Goal: Communication & Community: Ask a question

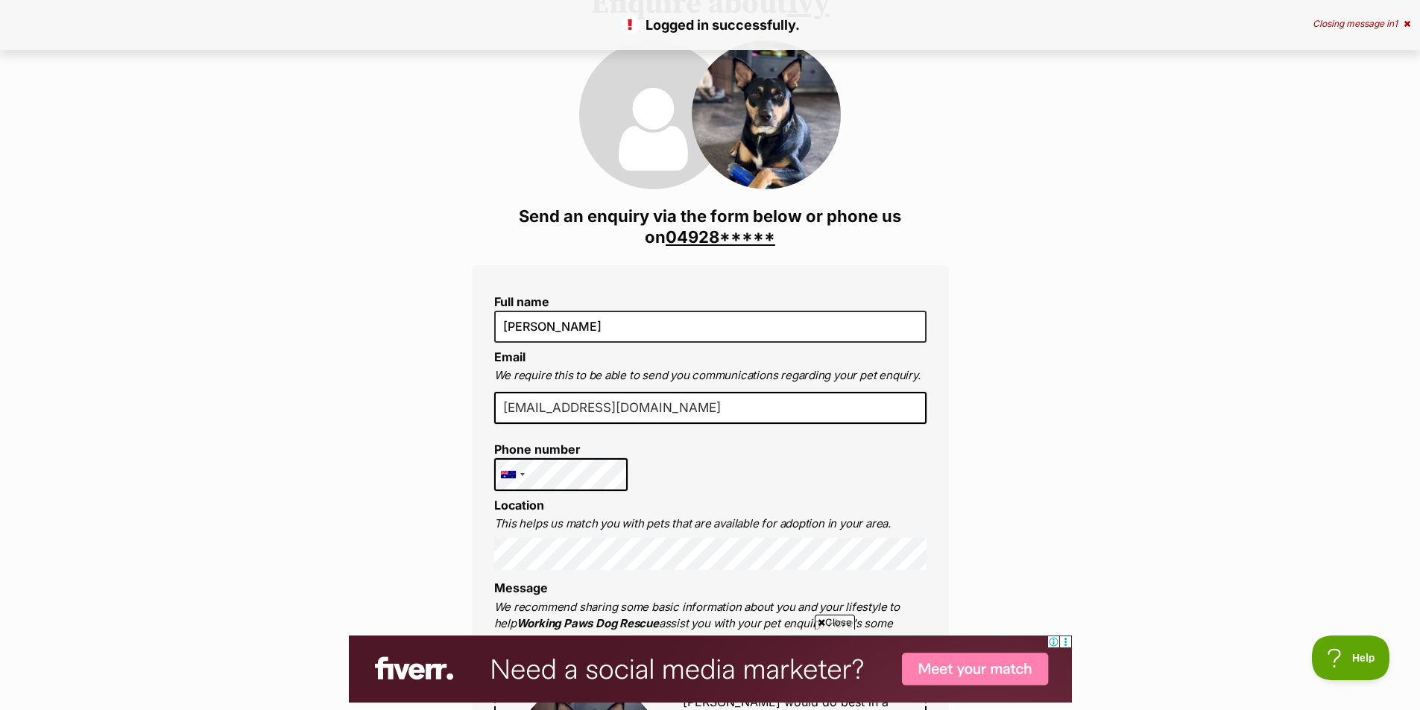
click at [716, 230] on link "04928*****" at bounding box center [721, 236] width 110 height 19
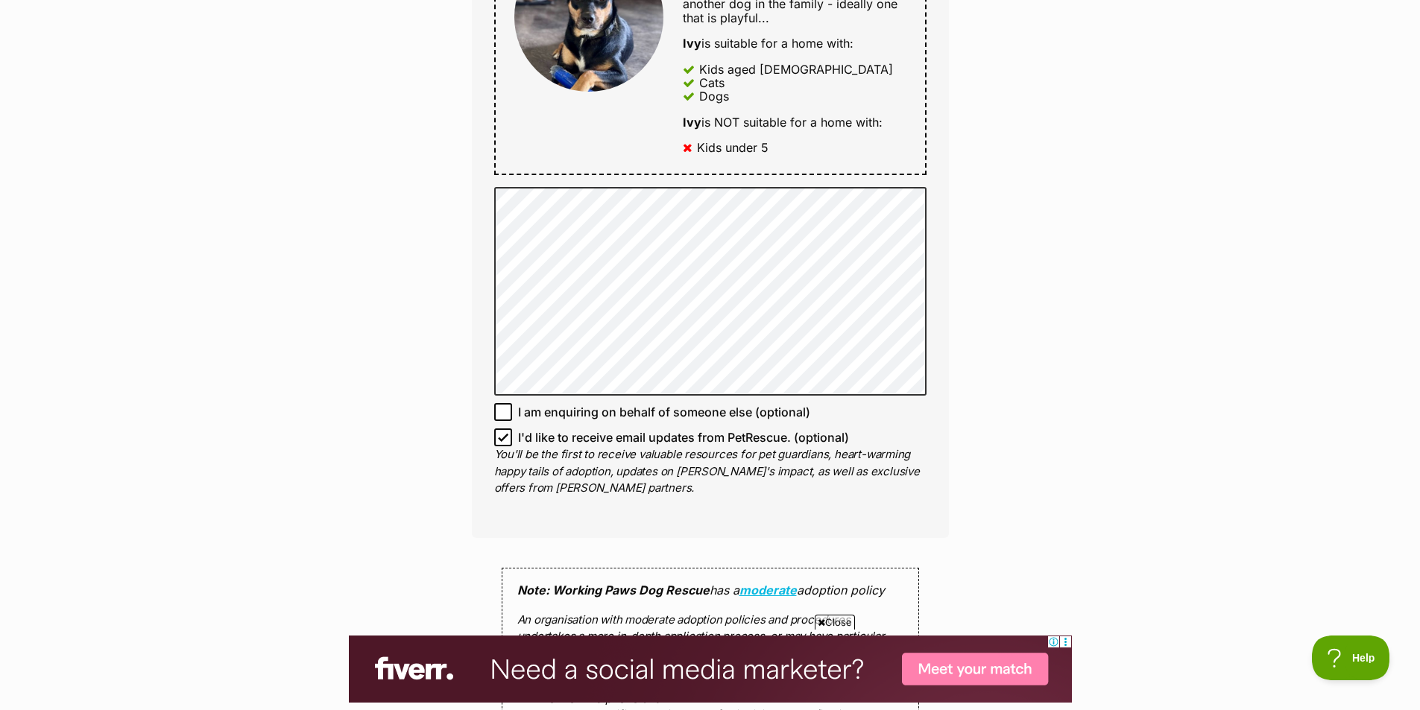
scroll to position [895, 0]
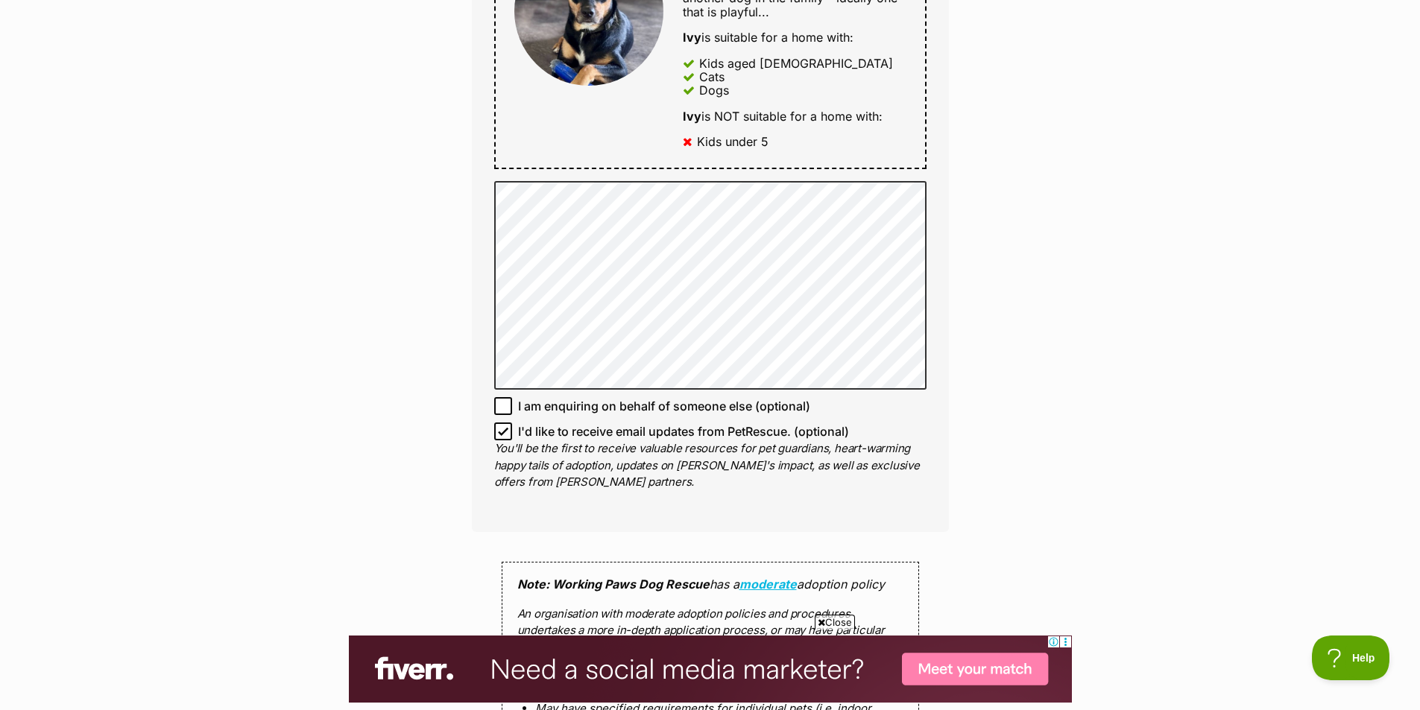
click at [505, 432] on icon at bounding box center [503, 432] width 9 height 7
click at [505, 432] on input "I'd like to receive email updates from PetRescue. (optional)" at bounding box center [503, 432] width 18 height 18
checkbox input "false"
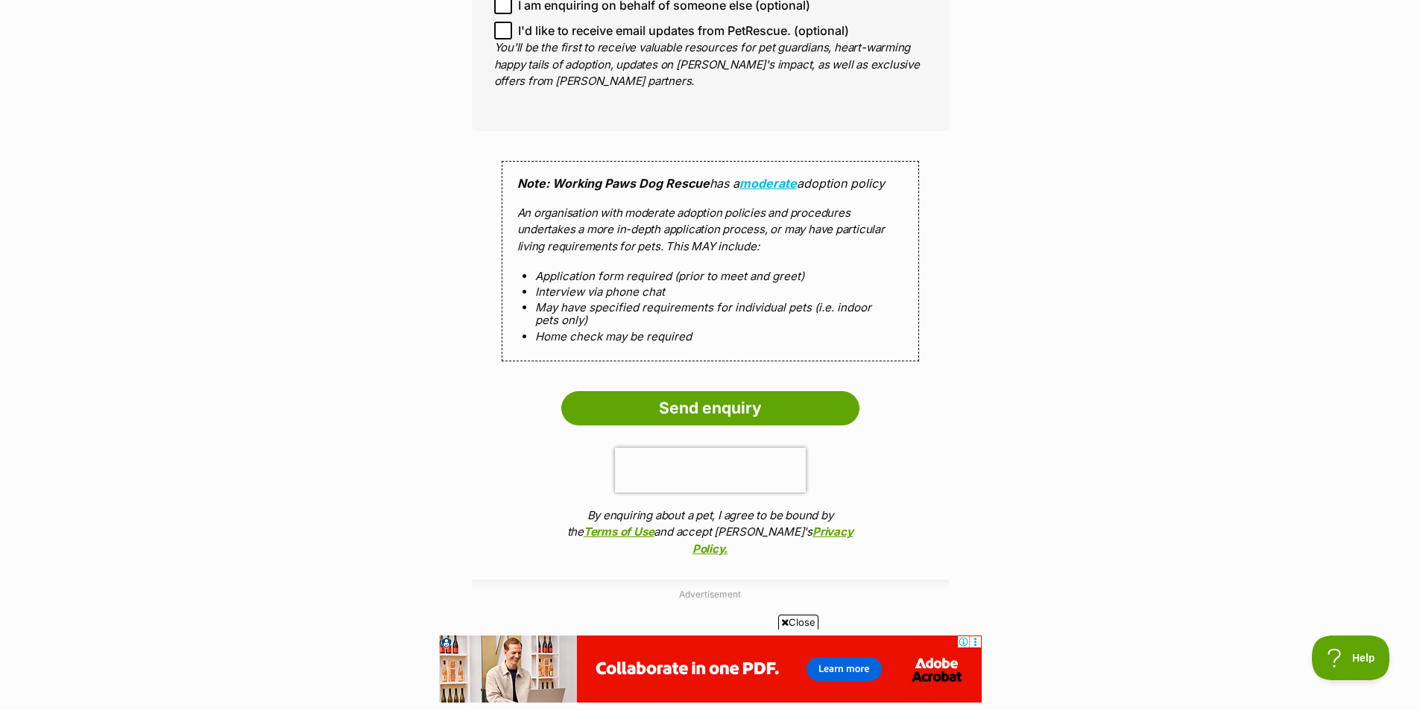
scroll to position [1342, 0]
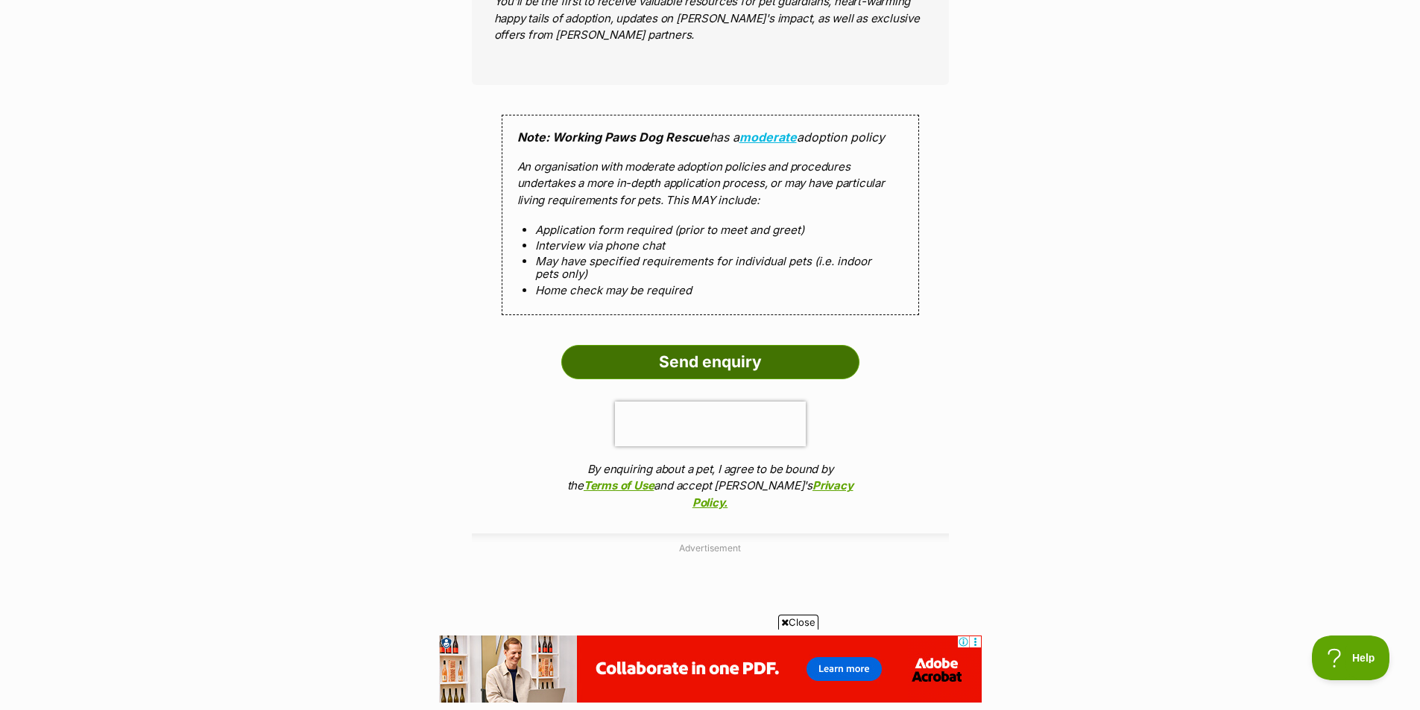
click at [795, 364] on input "Send enquiry" at bounding box center [710, 362] width 298 height 34
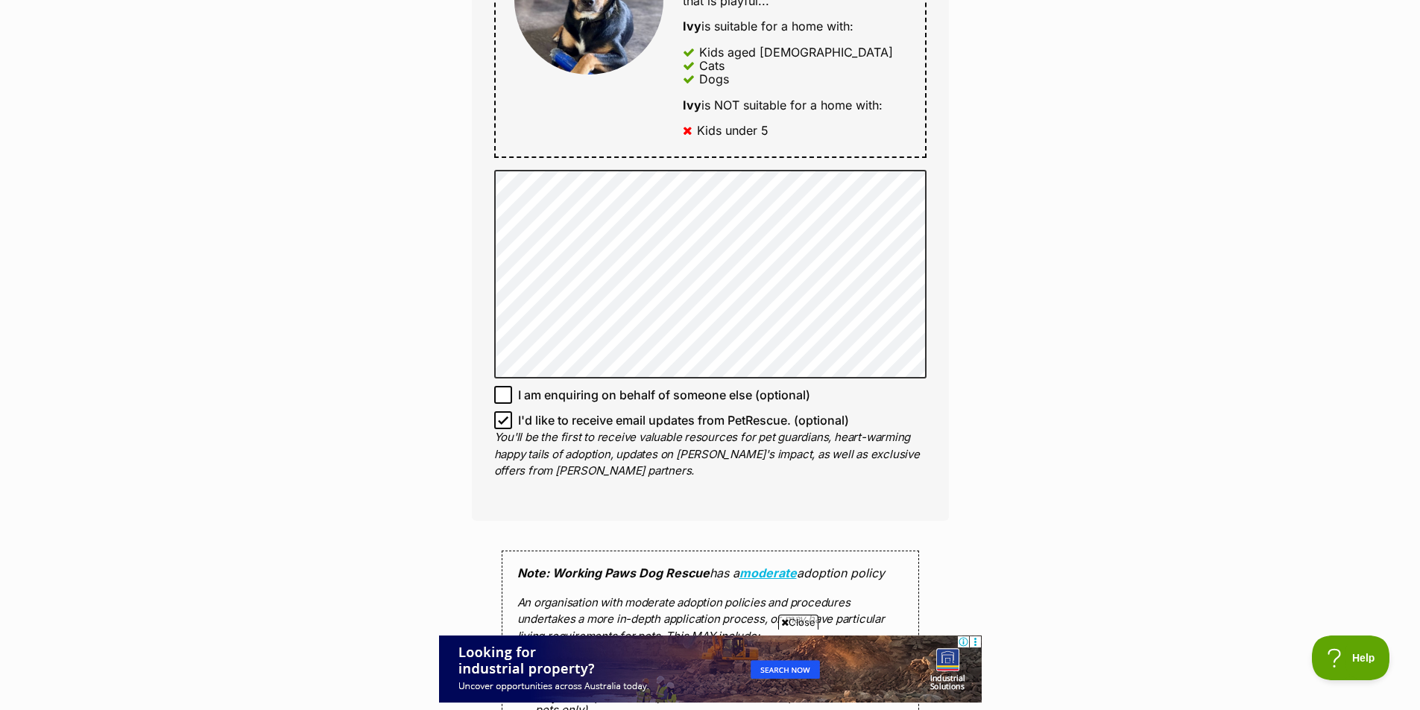
scroll to position [1044, 0]
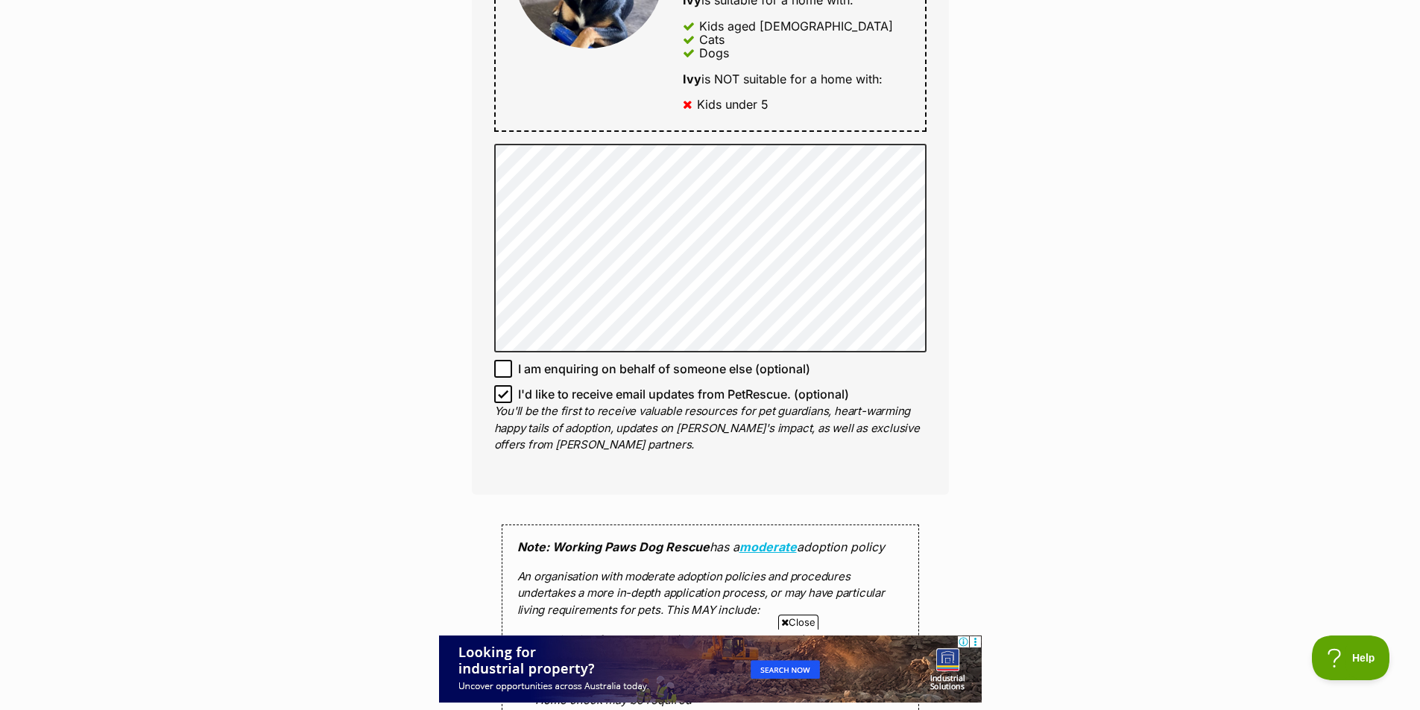
drag, startPoint x: 505, startPoint y: 397, endPoint x: 552, endPoint y: 403, distance: 46.6
click at [505, 398] on icon at bounding box center [503, 394] width 10 height 10
click at [505, 398] on input "I'd like to receive email updates from PetRescue. (optional)" at bounding box center [503, 394] width 18 height 18
checkbox input "false"
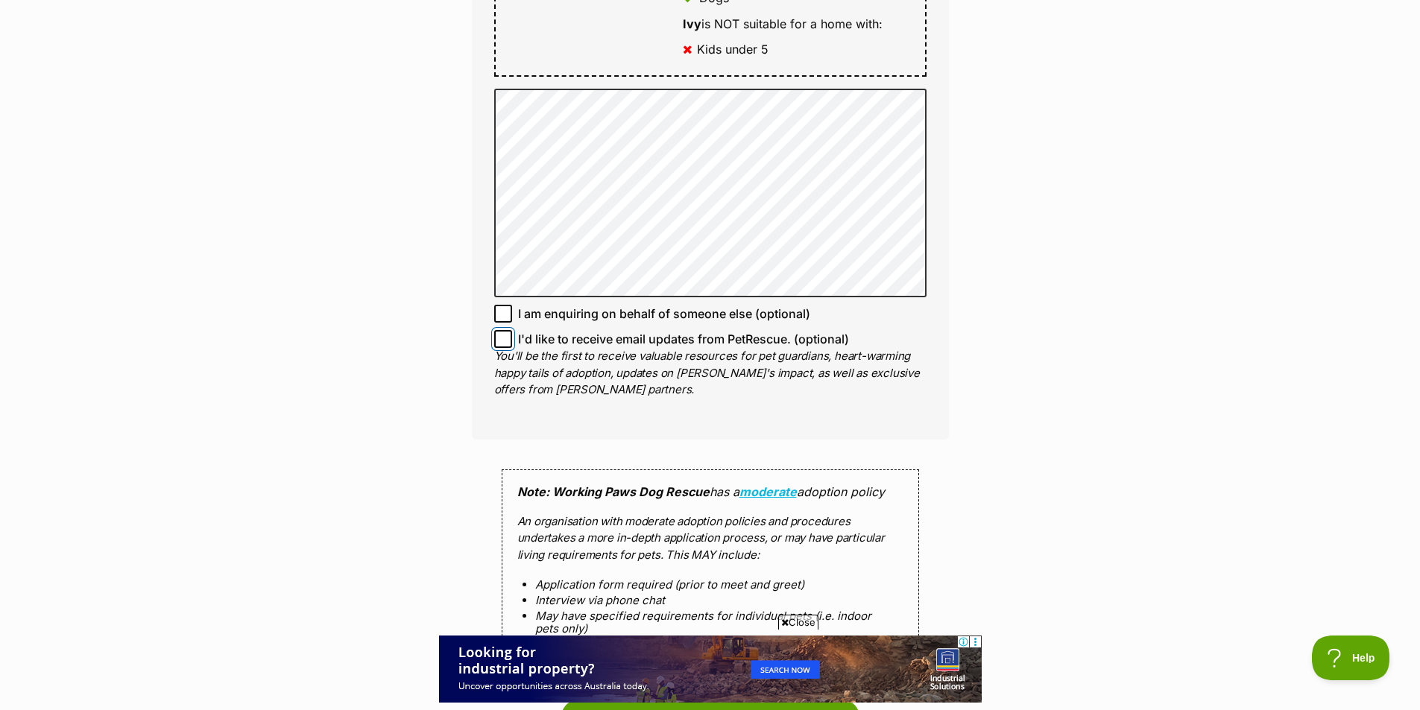
scroll to position [1267, 0]
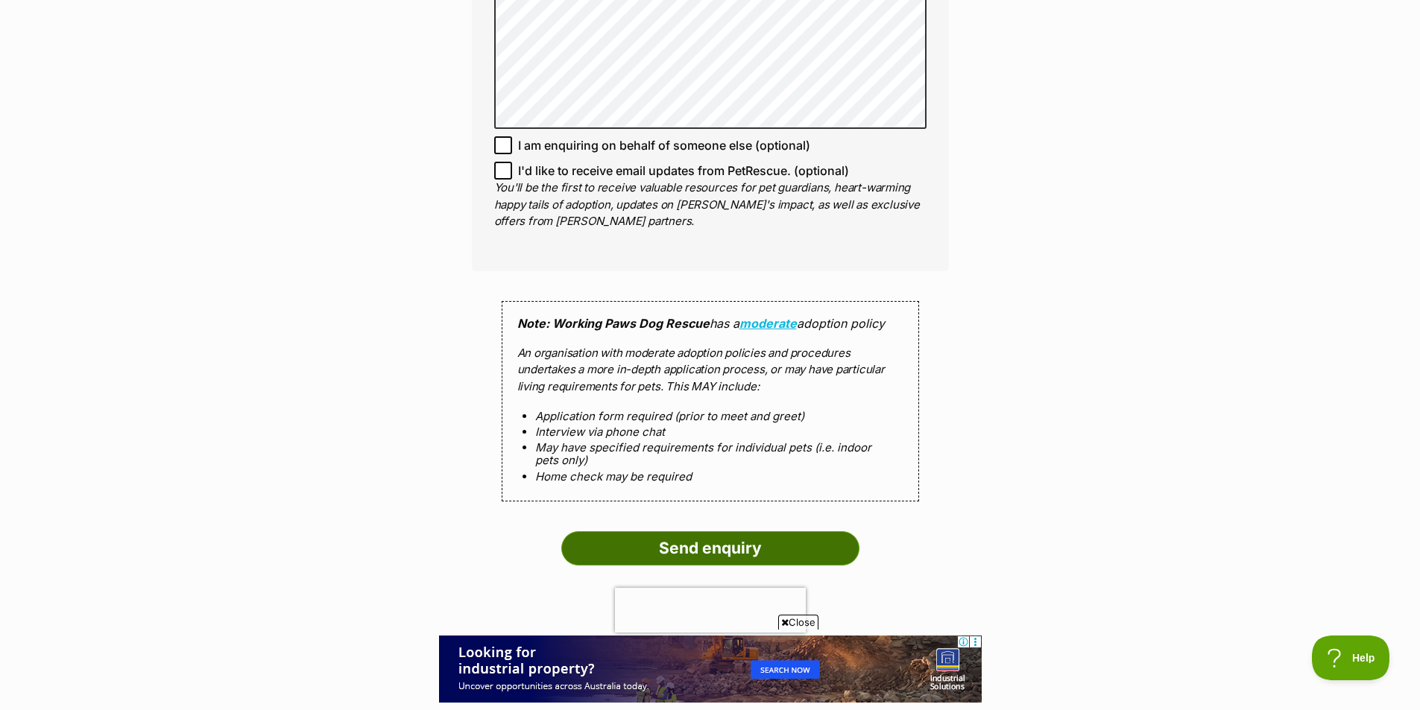
click at [802, 543] on input "Send enquiry" at bounding box center [710, 548] width 298 height 34
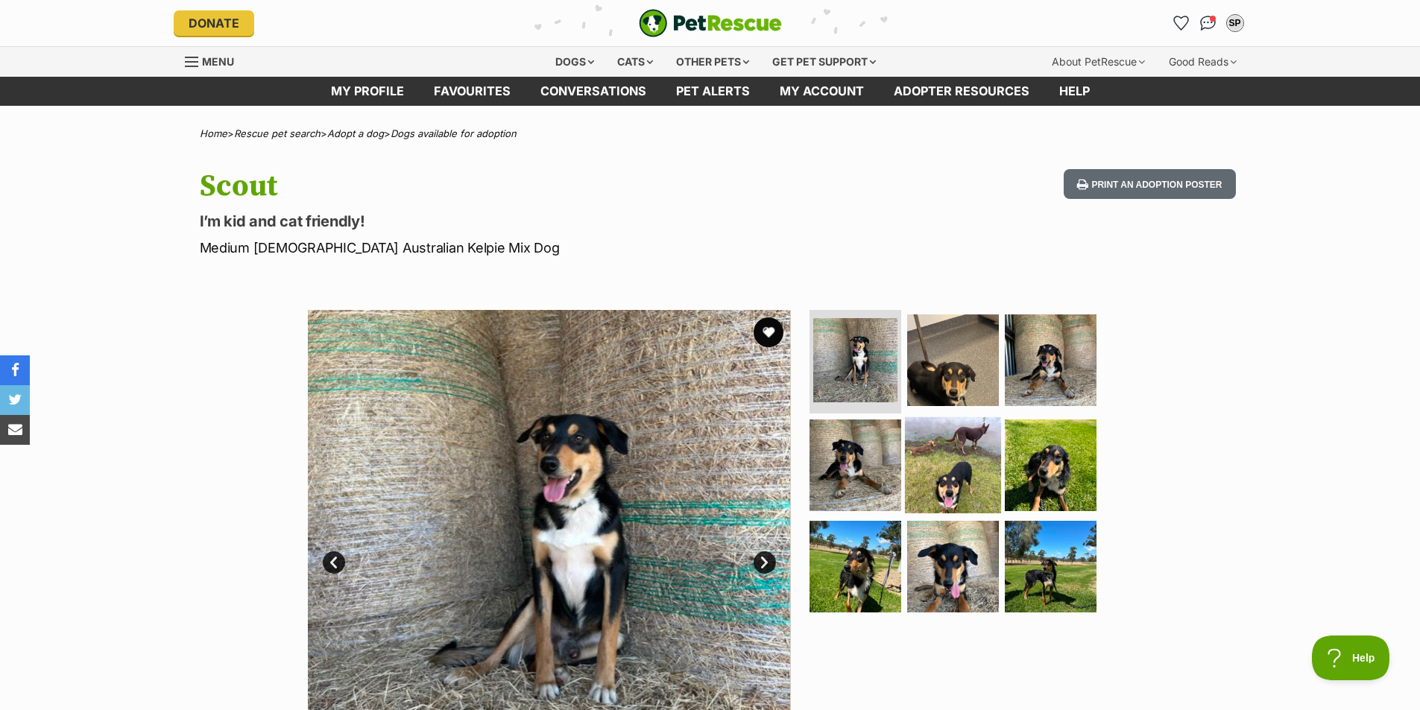
click at [950, 484] on img at bounding box center [953, 465] width 96 height 96
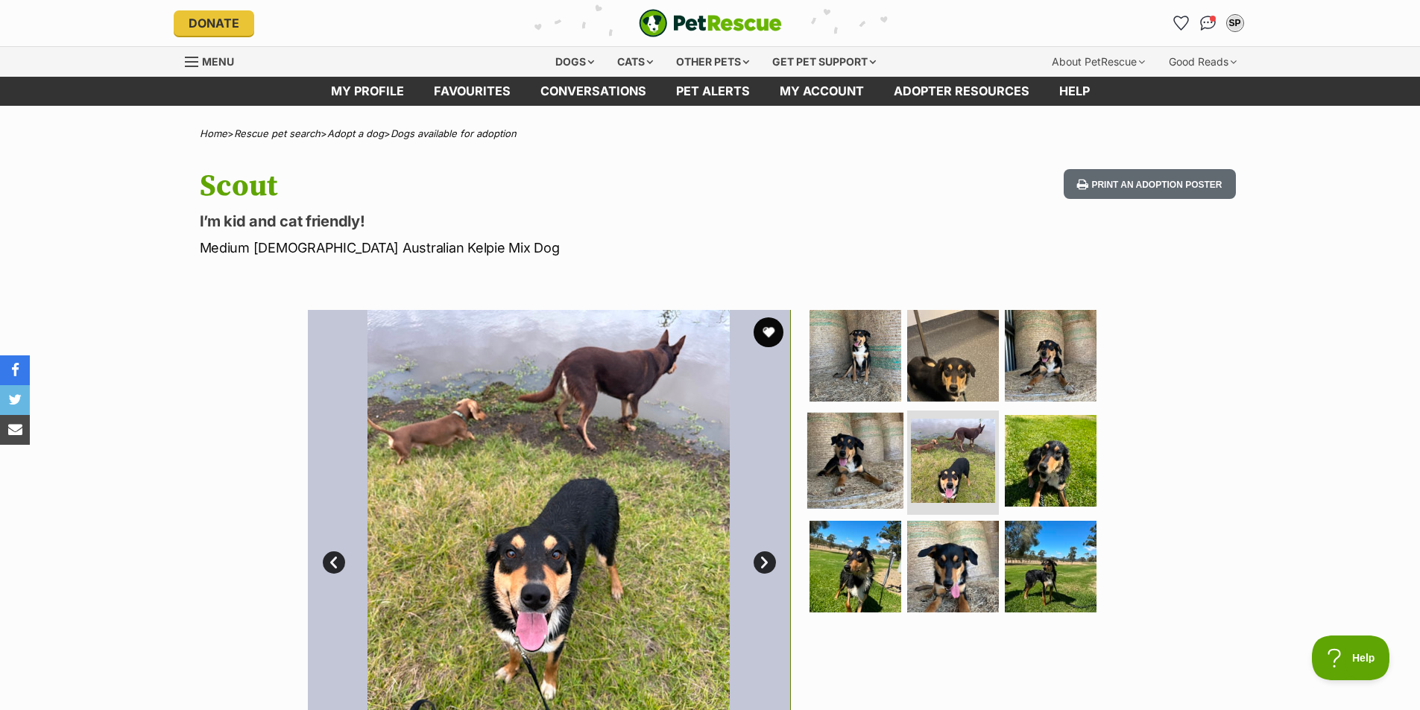
click at [852, 486] on img at bounding box center [855, 461] width 96 height 96
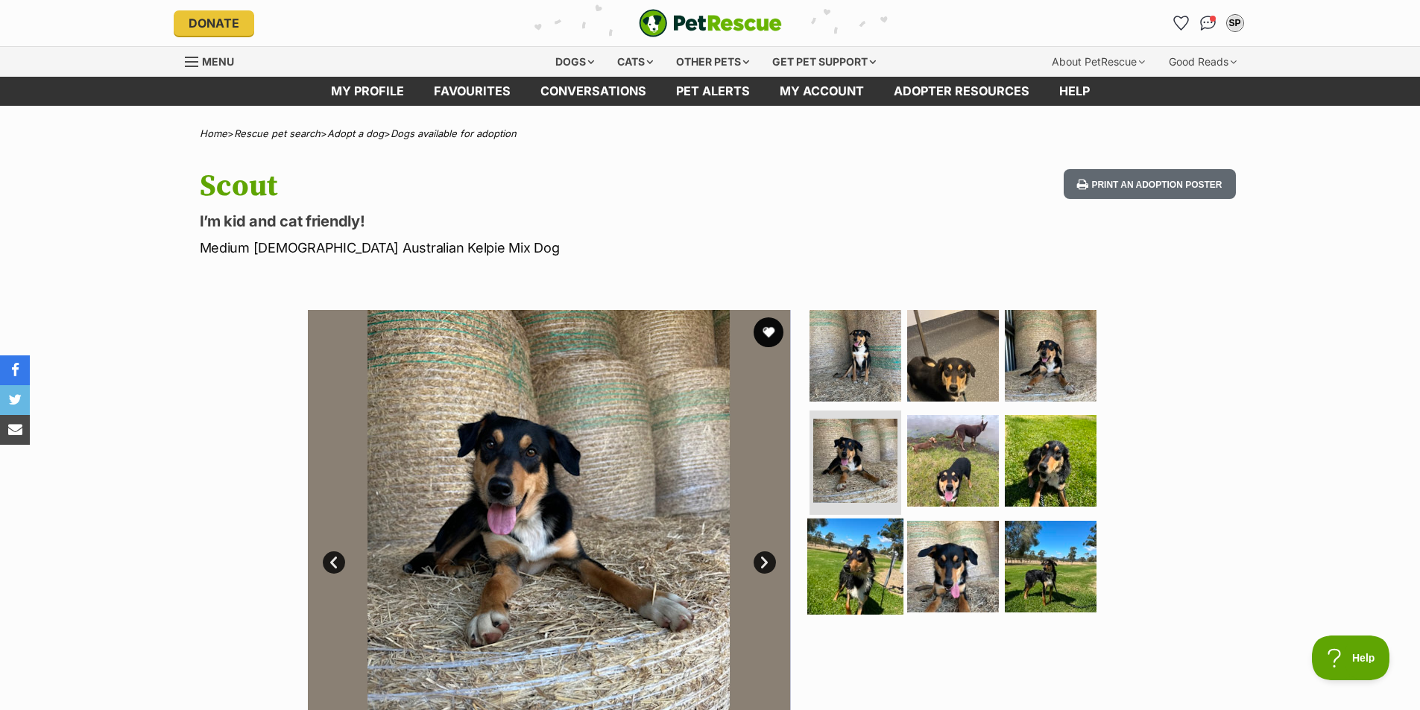
click at [851, 568] on img at bounding box center [855, 567] width 96 height 96
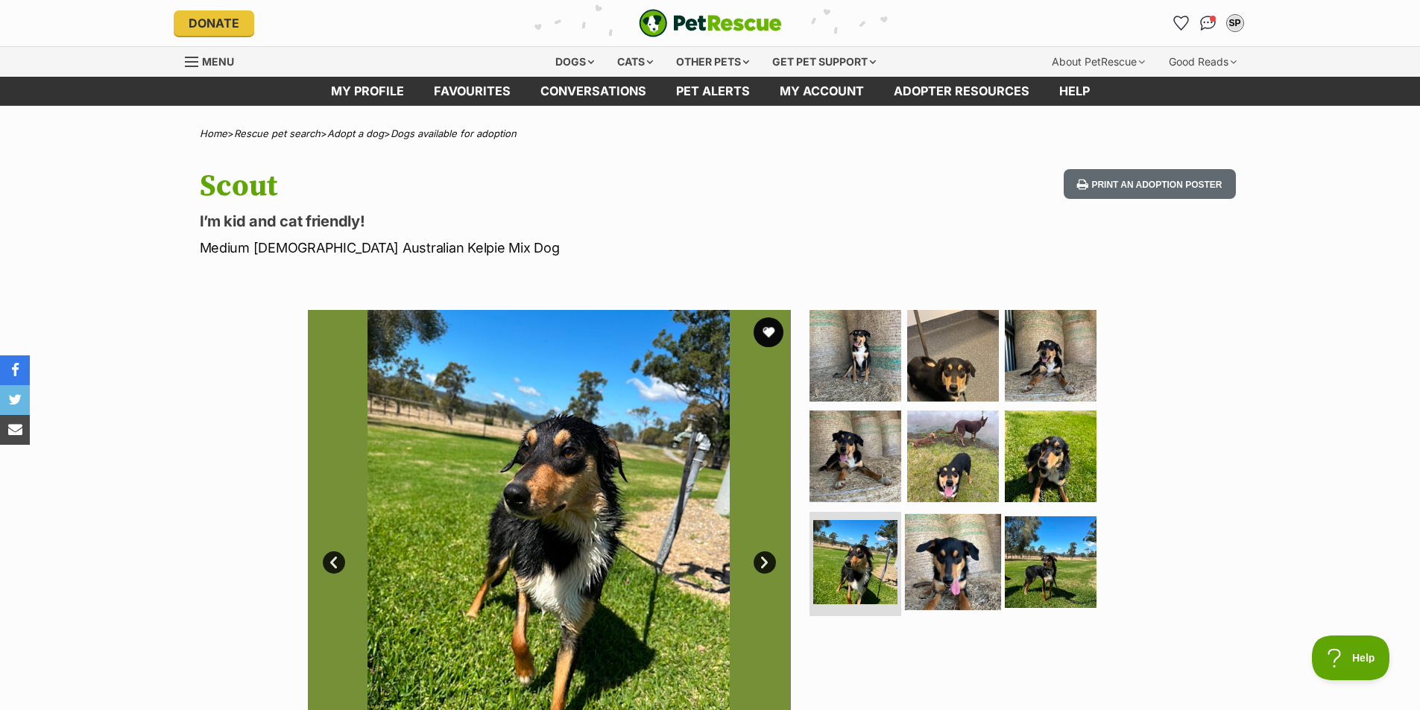
click at [959, 560] on img at bounding box center [953, 562] width 96 height 96
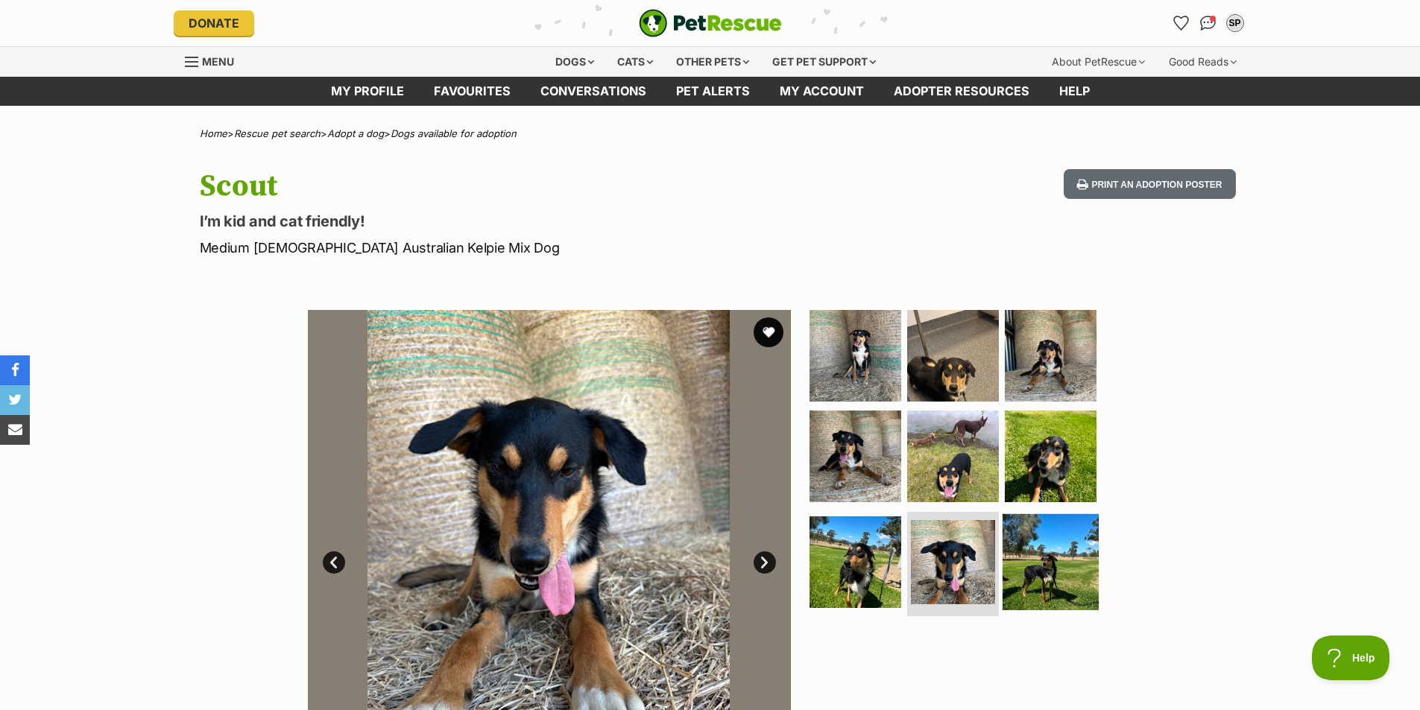
click at [1031, 555] on img at bounding box center [1051, 562] width 96 height 96
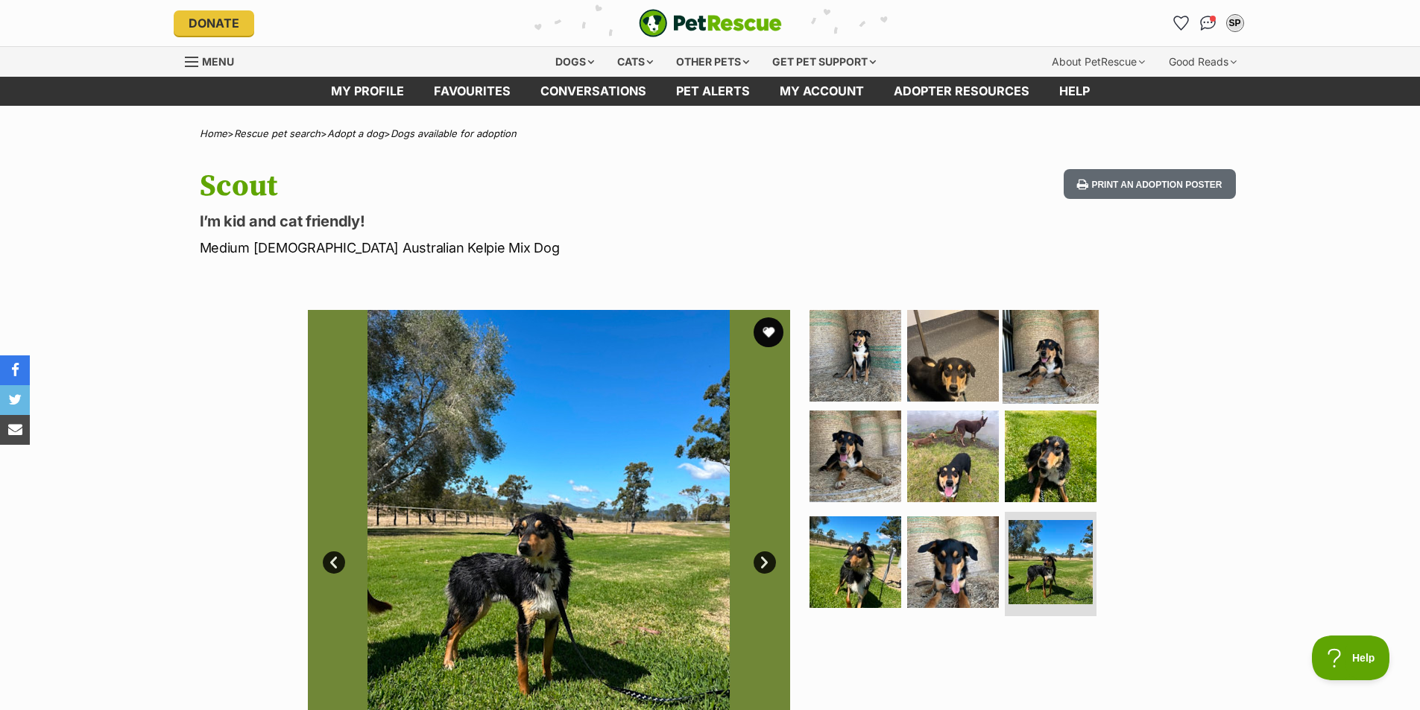
click at [1056, 365] on img at bounding box center [1051, 355] width 96 height 96
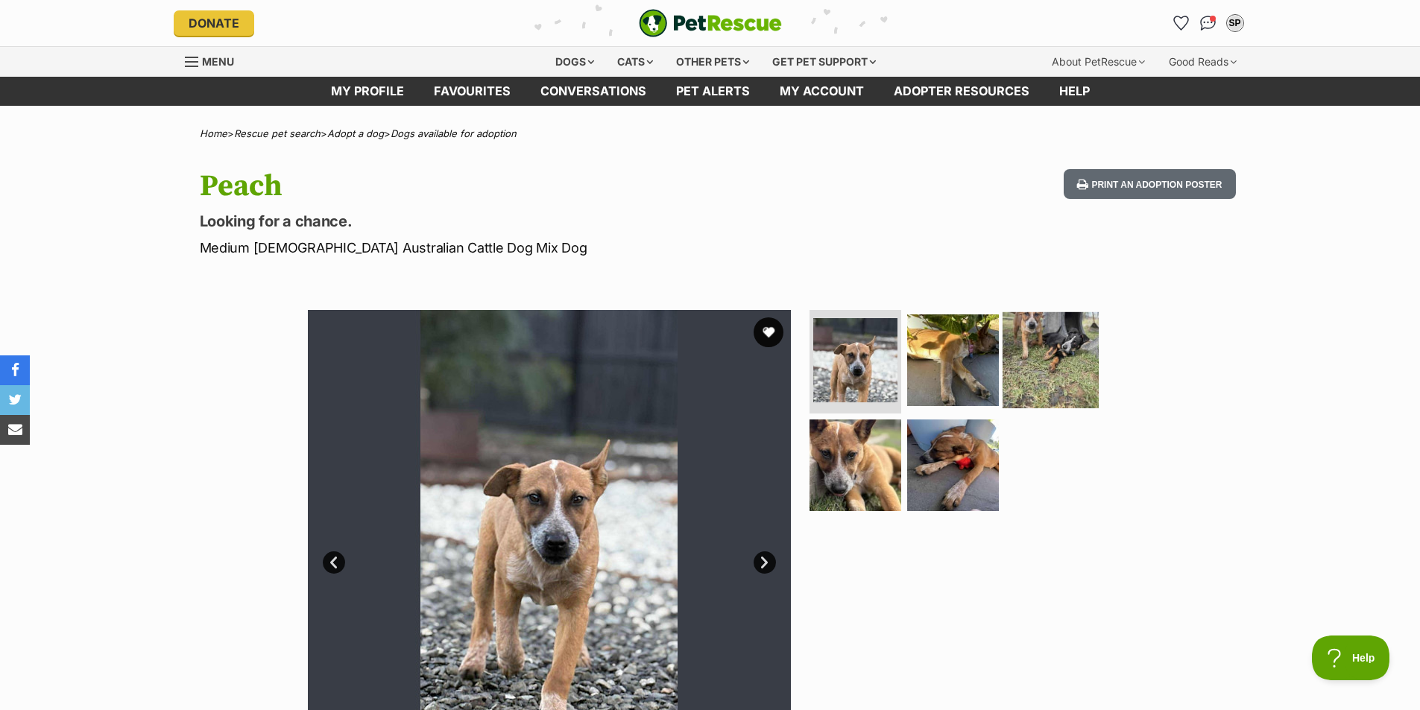
click at [1038, 370] on img at bounding box center [1051, 360] width 96 height 96
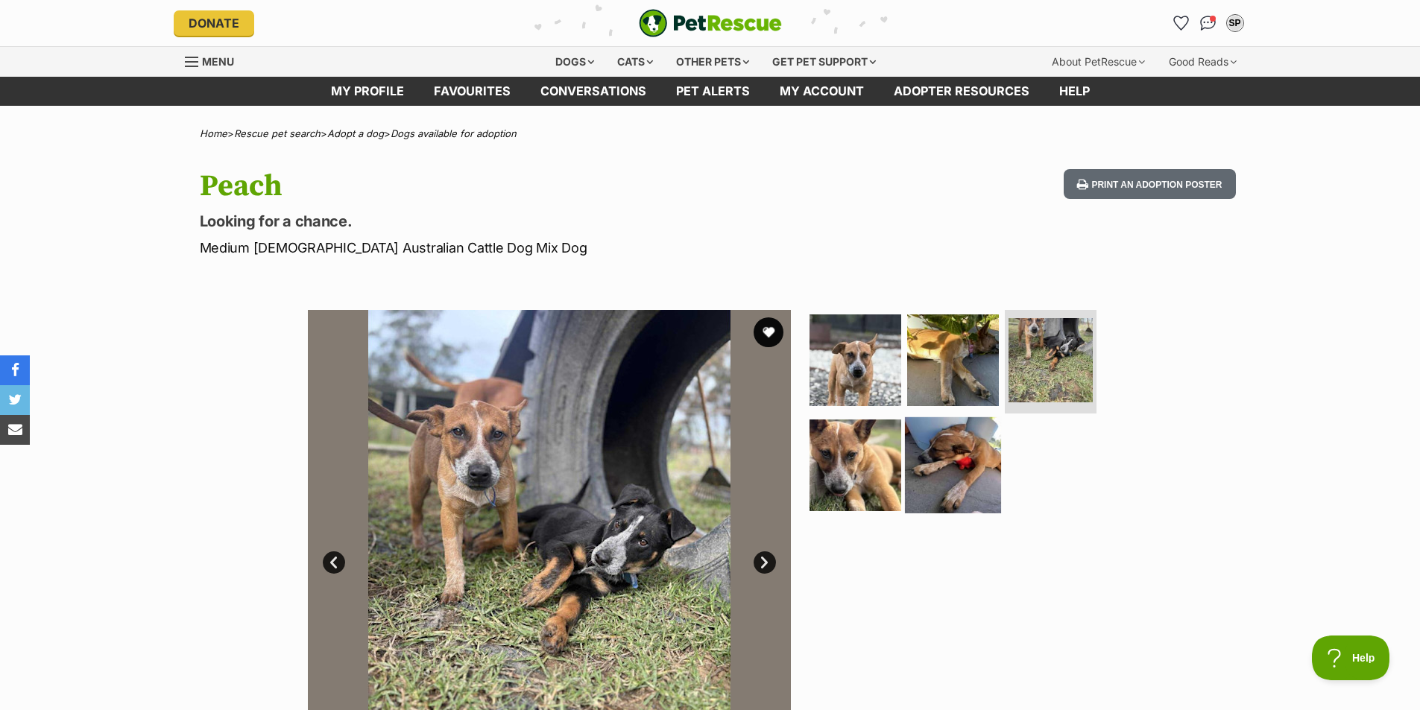
click at [951, 464] on img at bounding box center [953, 465] width 96 height 96
